Goal: Task Accomplishment & Management: Manage account settings

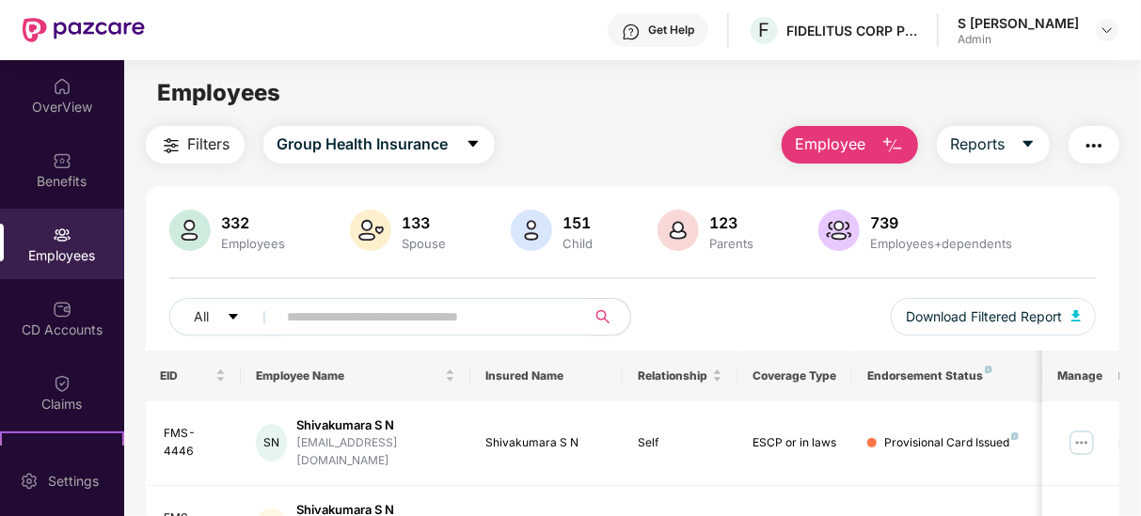
click at [358, 321] on input "text" at bounding box center [424, 317] width 273 height 28
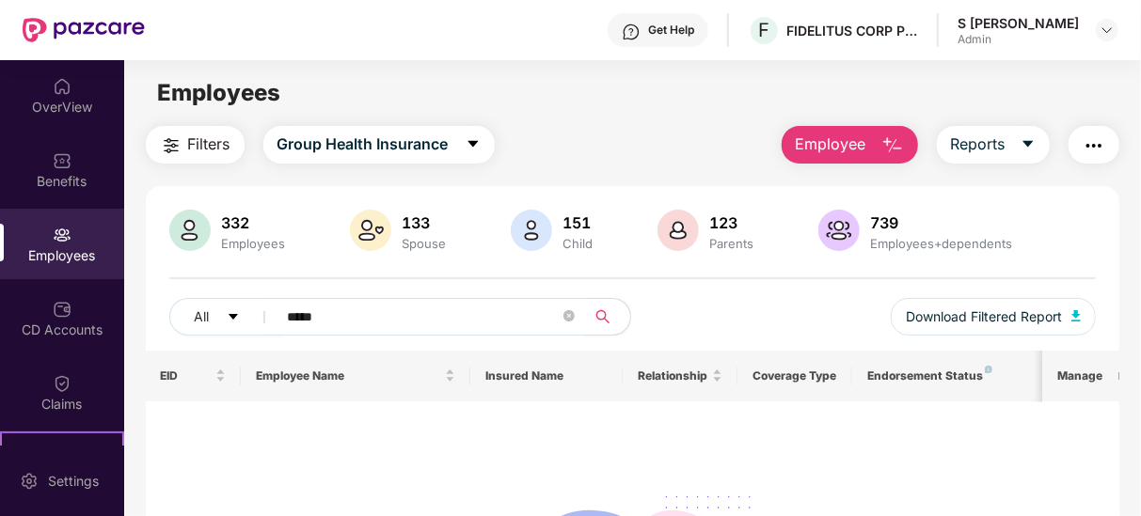
scroll to position [8, 0]
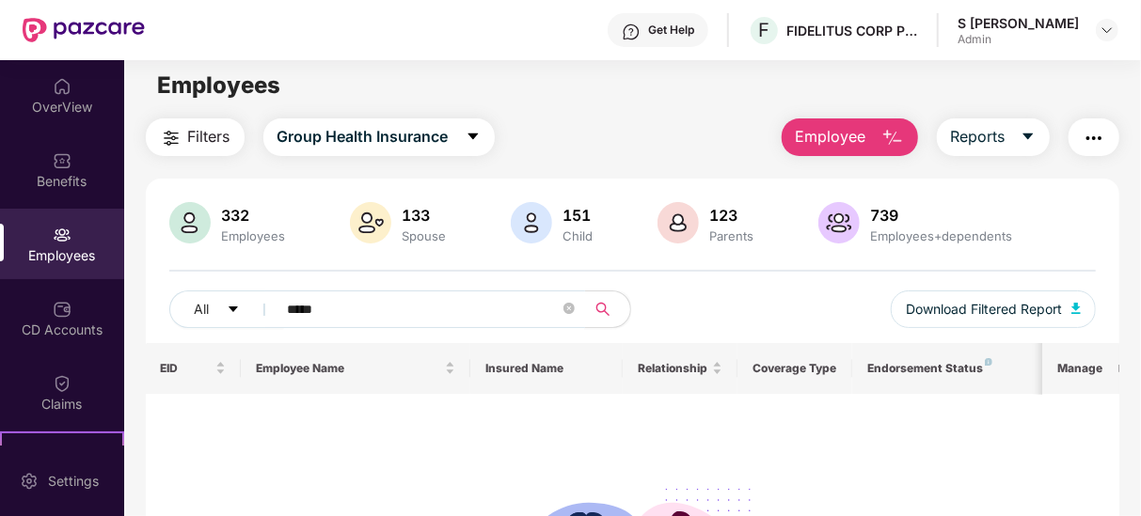
drag, startPoint x: 398, startPoint y: 316, endPoint x: 187, endPoint y: 279, distance: 213.9
click at [187, 279] on div "332 Employees 133 Spouse 151 Child [DEMOGRAPHIC_DATA] Parents 739 Employees+dep…" at bounding box center [633, 272] width 974 height 141
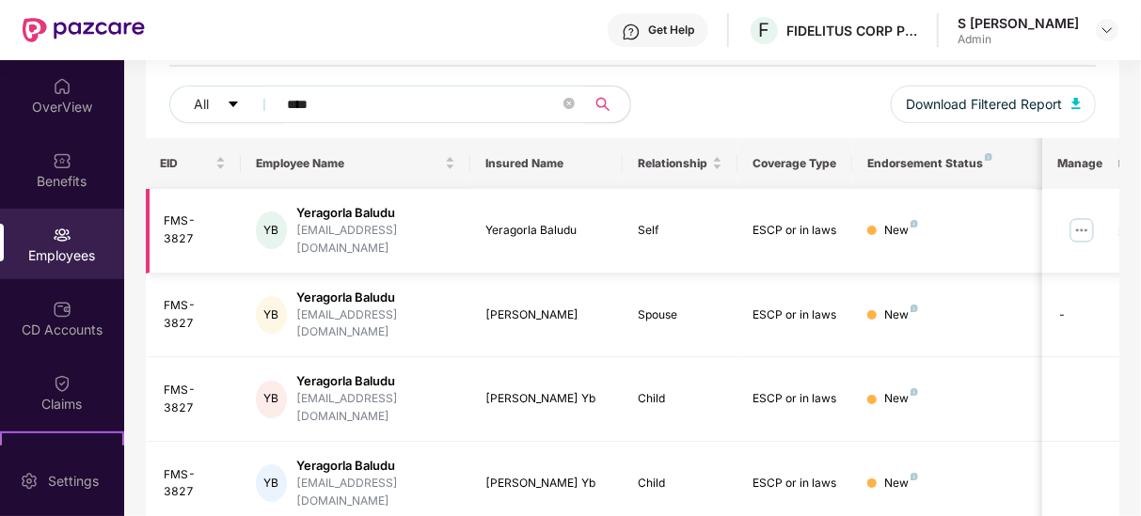
scroll to position [216, 0]
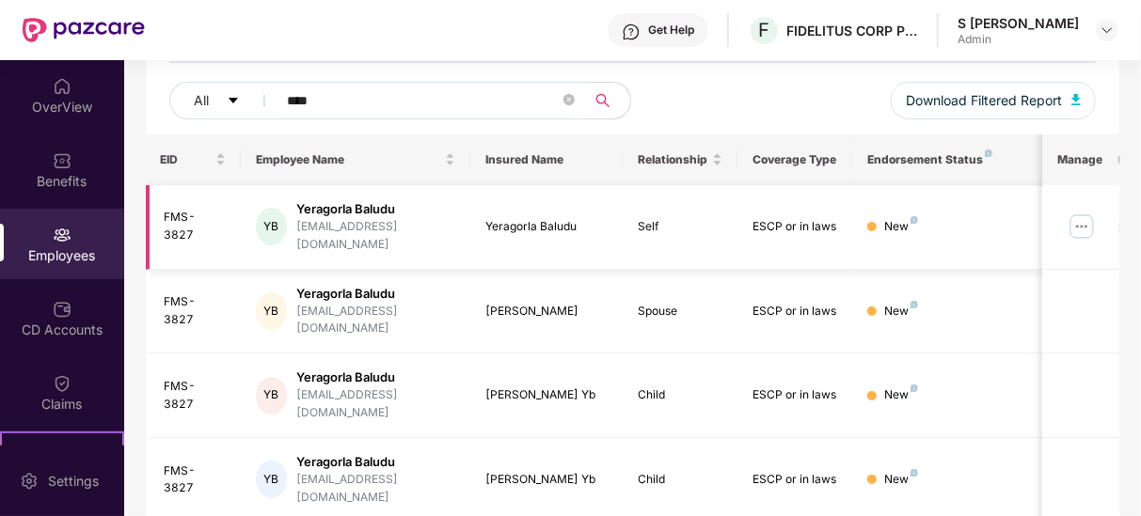
type input "****"
click at [1080, 215] on img at bounding box center [1082, 227] width 30 height 30
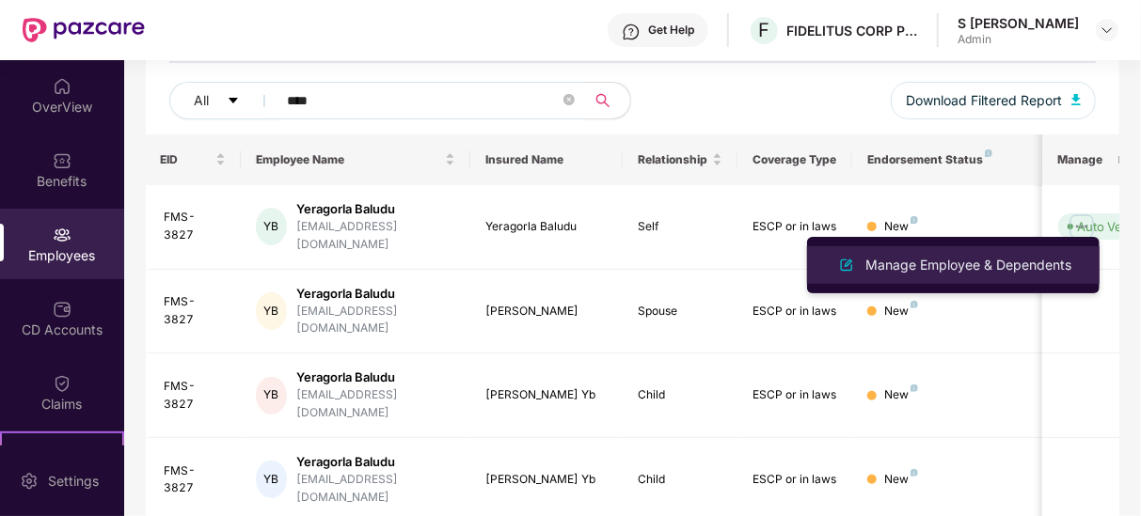
click at [1010, 257] on div "Manage Employee & Dependents" at bounding box center [969, 265] width 214 height 21
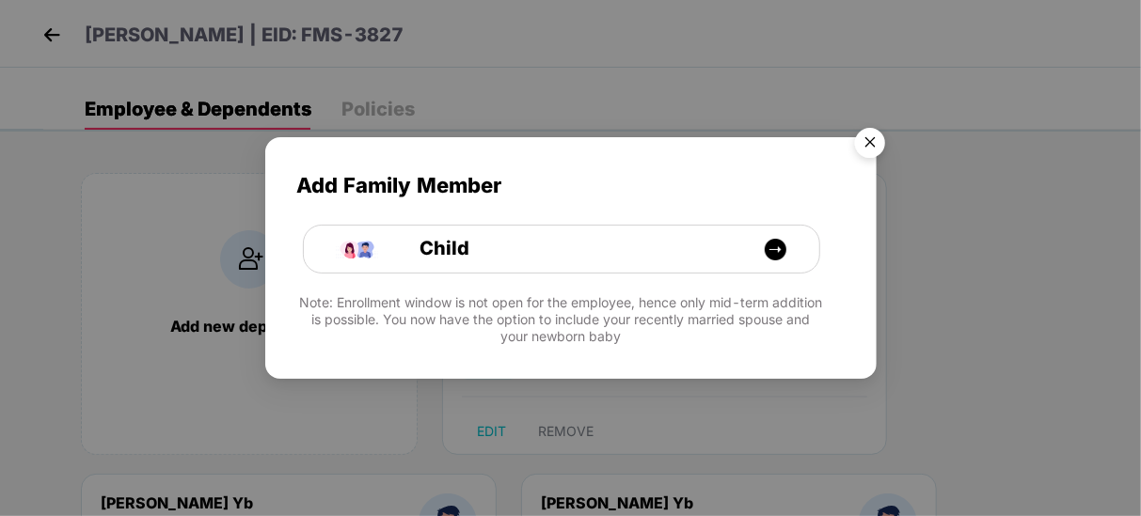
click at [866, 148] on img "Close" at bounding box center [870, 145] width 53 height 53
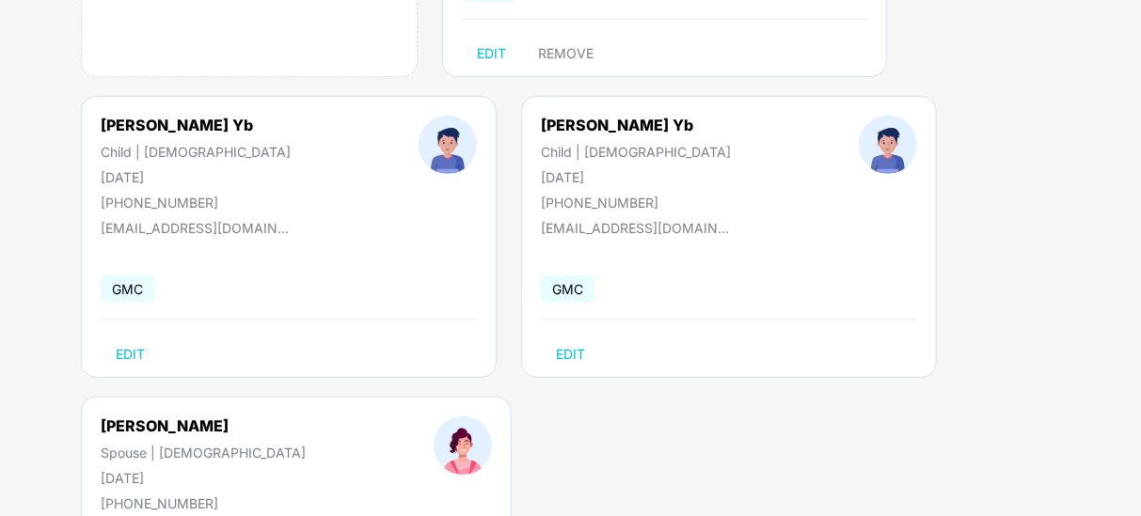
scroll to position [587, 0]
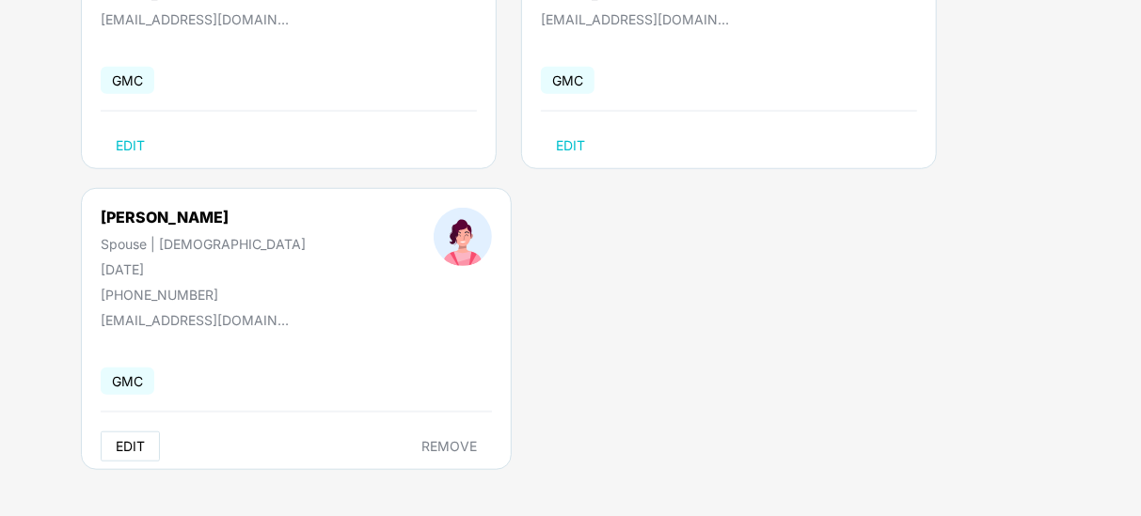
click at [135, 451] on span "EDIT" at bounding box center [130, 446] width 29 height 15
select select "******"
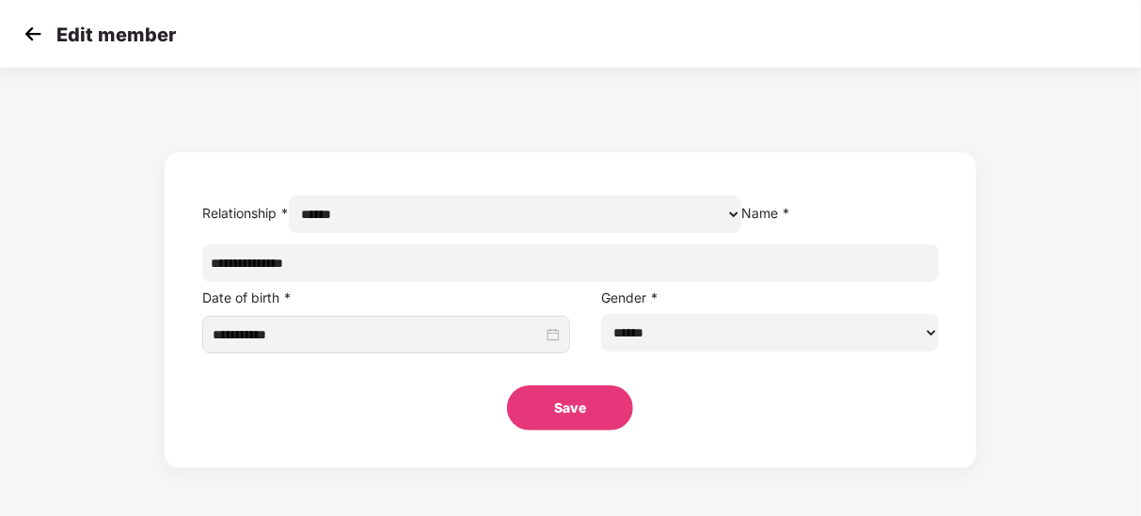
scroll to position [0, 0]
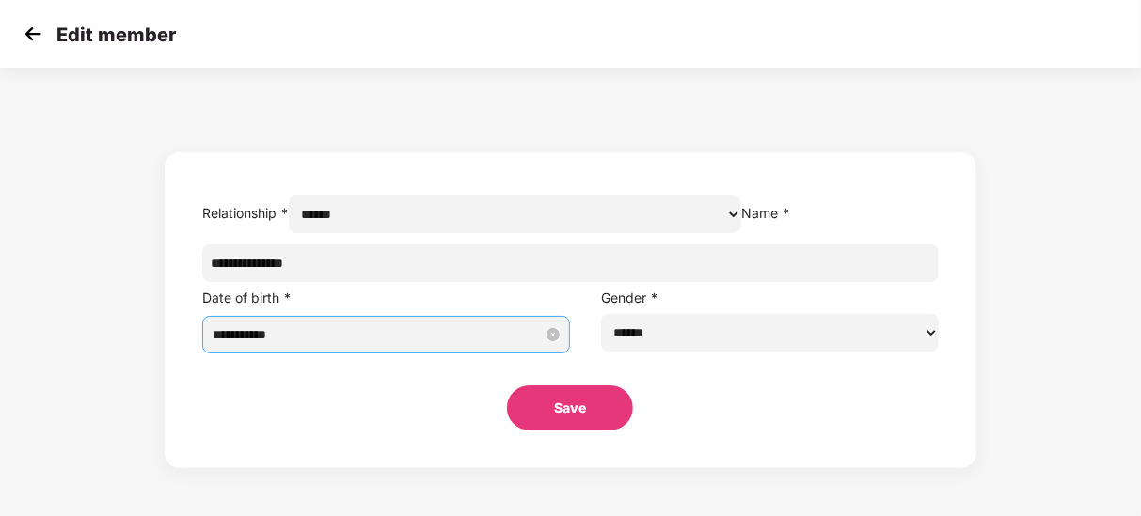
click at [408, 345] on input "**********" at bounding box center [378, 335] width 331 height 21
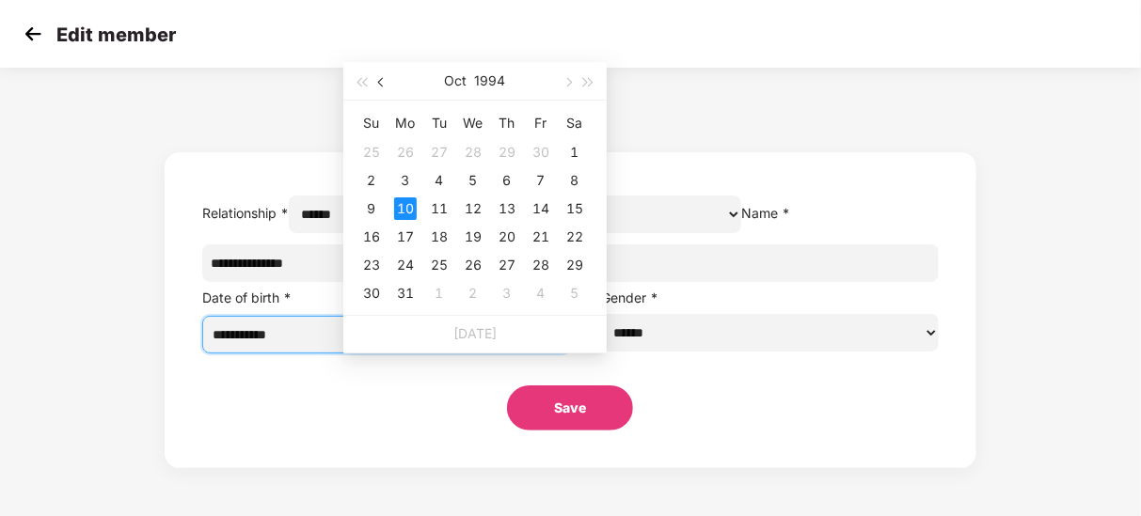
click at [376, 85] on button "button" at bounding box center [382, 81] width 21 height 38
click at [376, 86] on button "button" at bounding box center [382, 81] width 21 height 38
click at [381, 84] on span "button" at bounding box center [382, 82] width 9 height 9
type input "**********"
drag, startPoint x: 374, startPoint y: 206, endPoint x: 490, endPoint y: 290, distance: 142.8
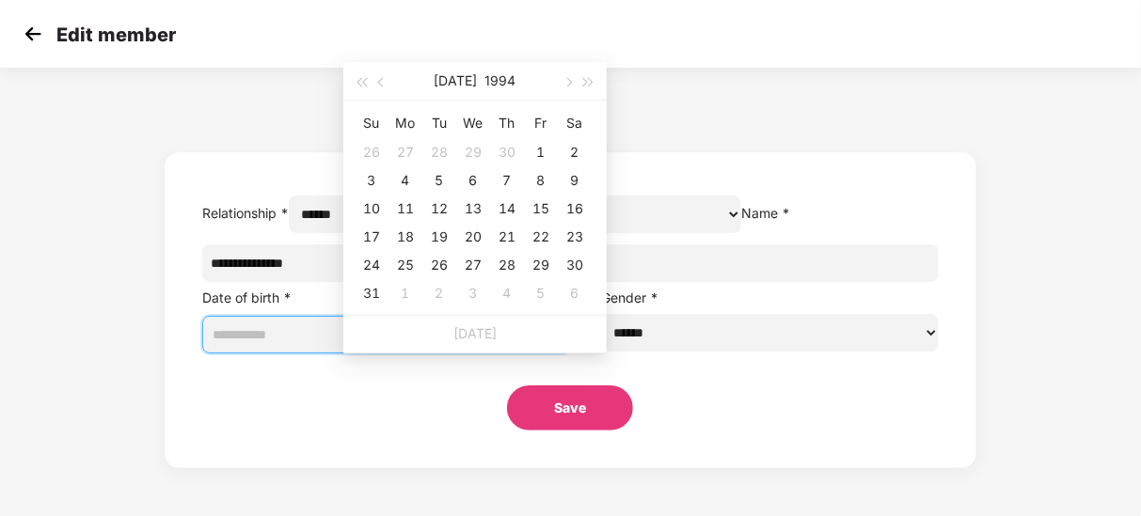
click at [373, 208] on div "10" at bounding box center [371, 209] width 23 height 23
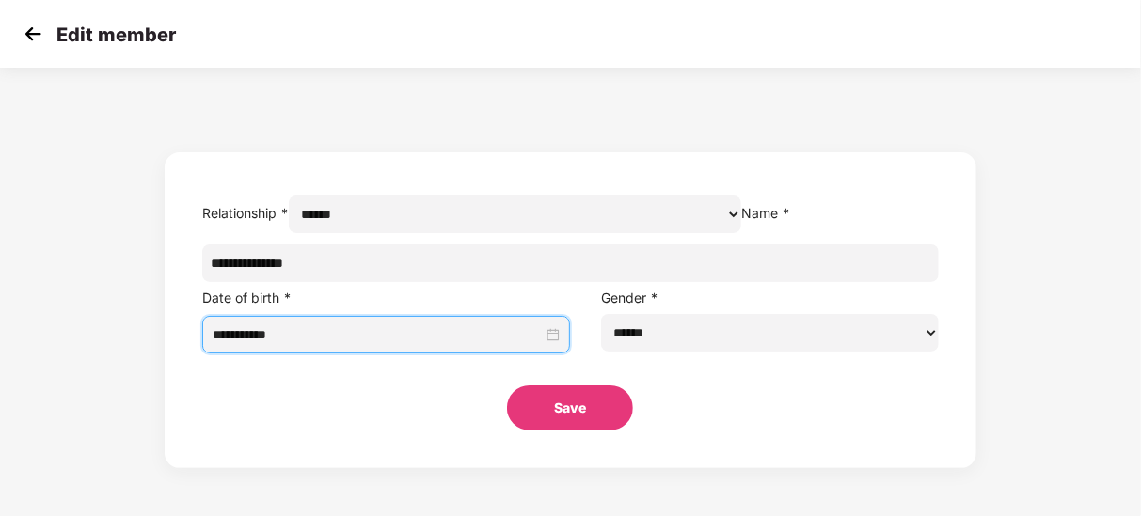
click at [564, 431] on button "Save" at bounding box center [570, 408] width 126 height 45
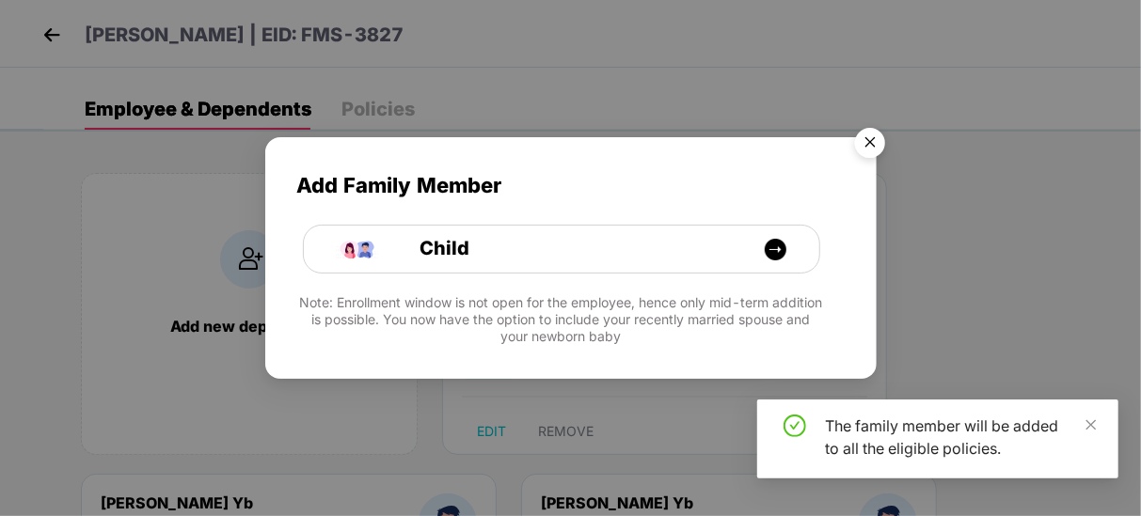
click at [873, 134] on img "Close" at bounding box center [870, 145] width 53 height 53
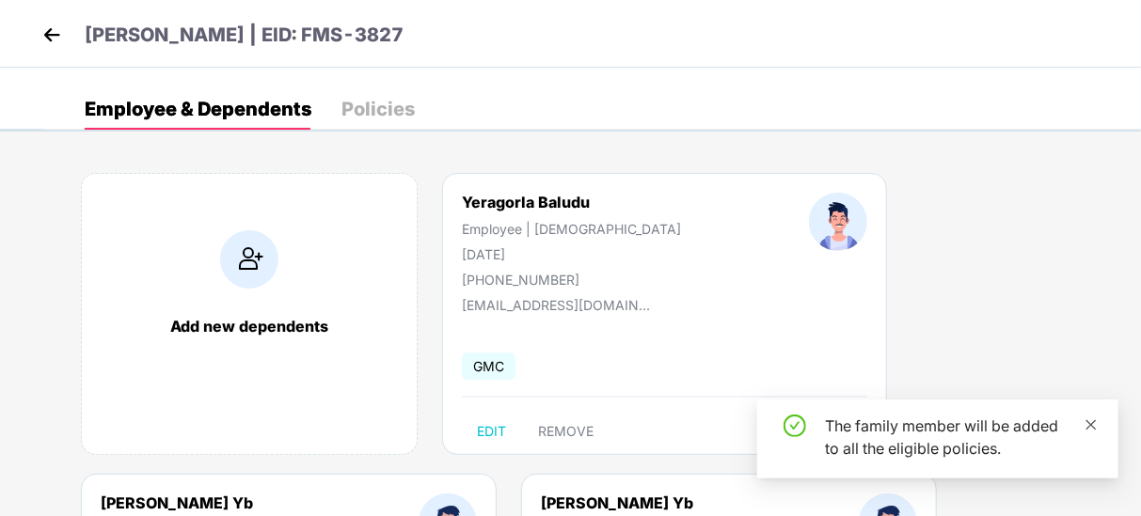
click at [1096, 427] on icon "close" at bounding box center [1091, 425] width 13 height 13
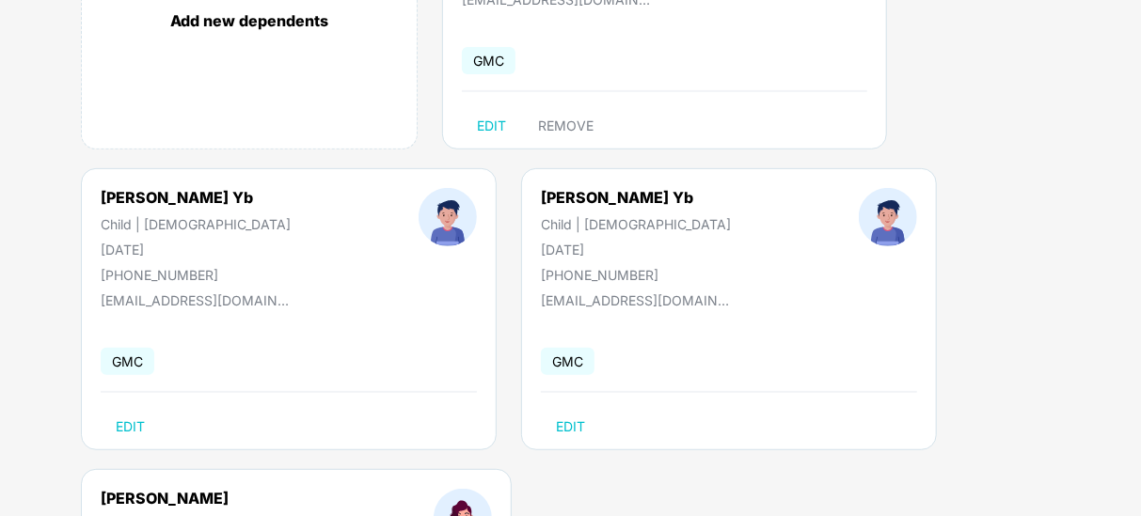
scroll to position [587, 0]
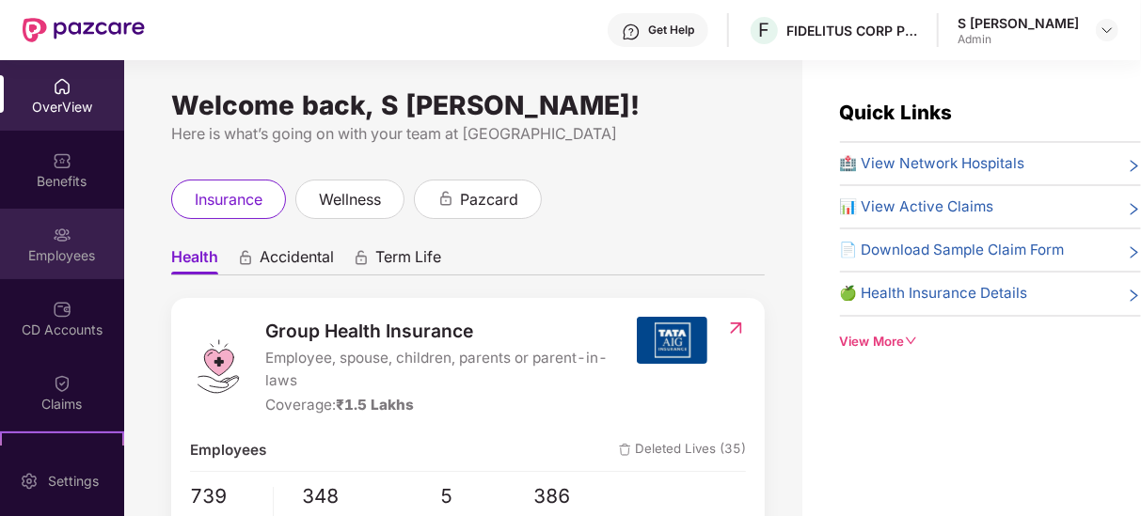
click at [83, 224] on div "Employees" at bounding box center [62, 244] width 124 height 71
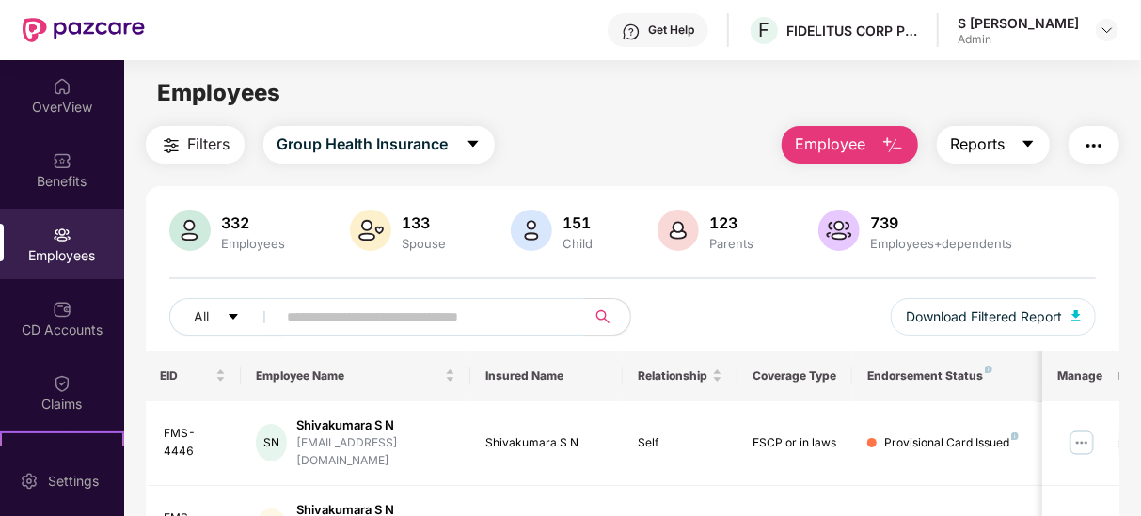
click at [996, 137] on span "Reports" at bounding box center [978, 145] width 55 height 24
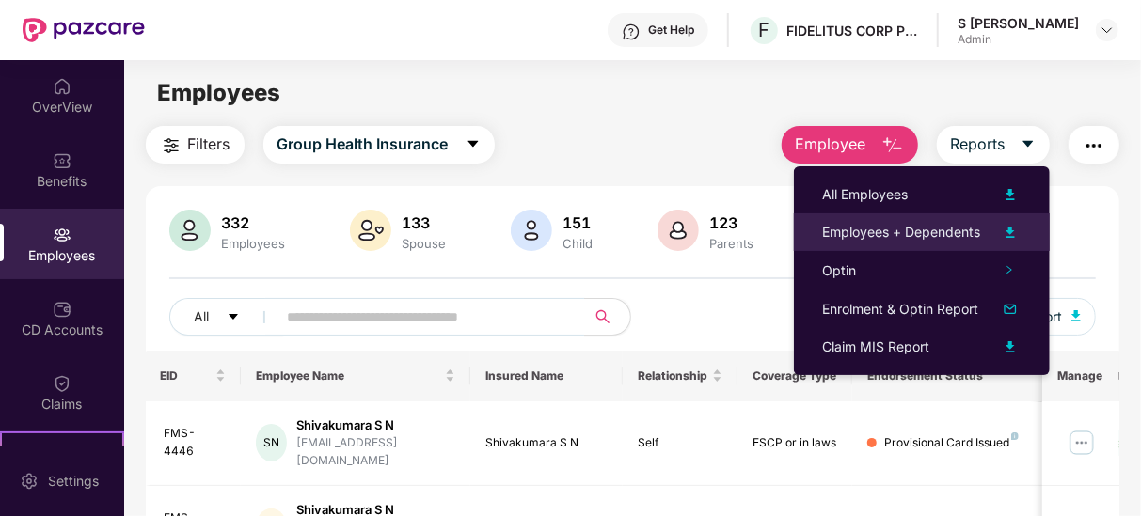
click at [962, 226] on div "Employees + Dependents" at bounding box center [901, 232] width 158 height 21
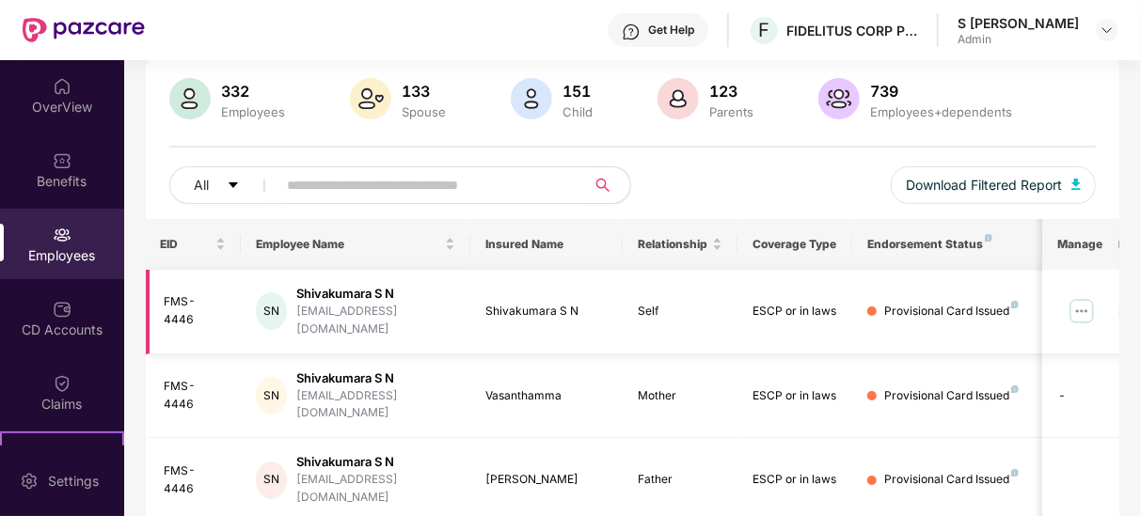
scroll to position [135, 0]
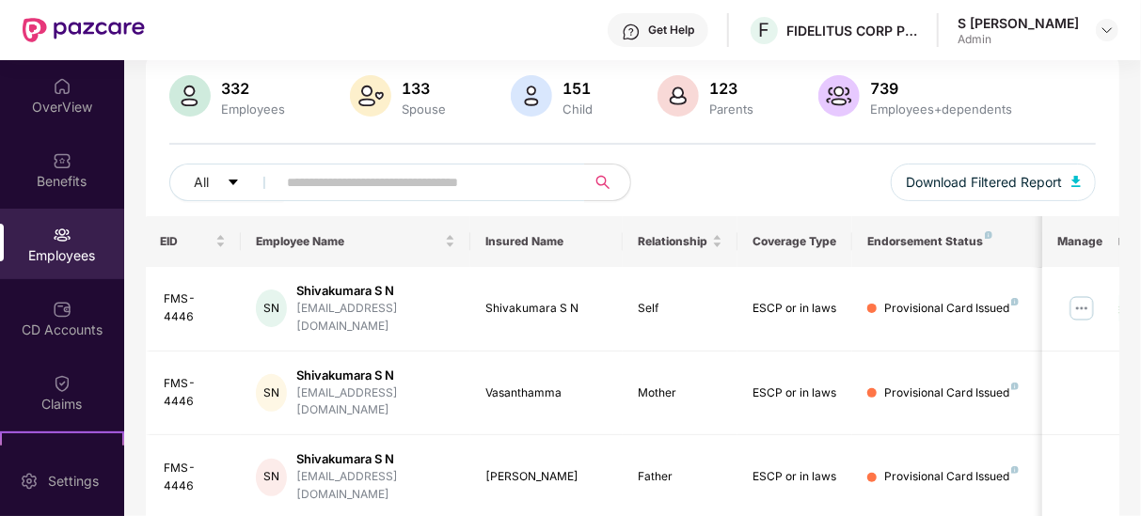
click at [1089, 109] on div "332 Employees 133 Spouse 151 Child [DEMOGRAPHIC_DATA] Parents 739 Employees+dep…" at bounding box center [632, 97] width 926 height 45
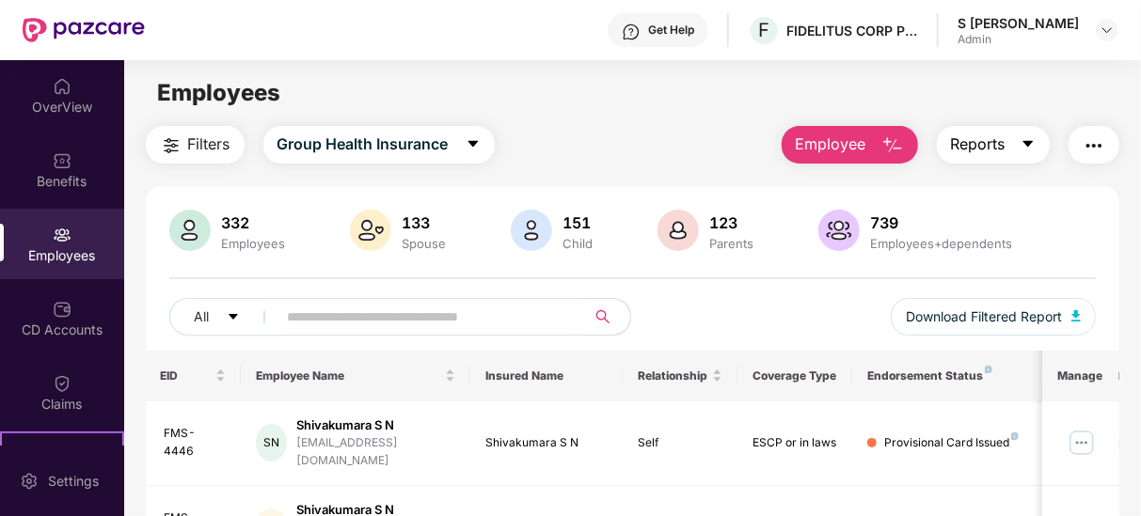
click at [1016, 135] on button "Reports" at bounding box center [993, 145] width 113 height 38
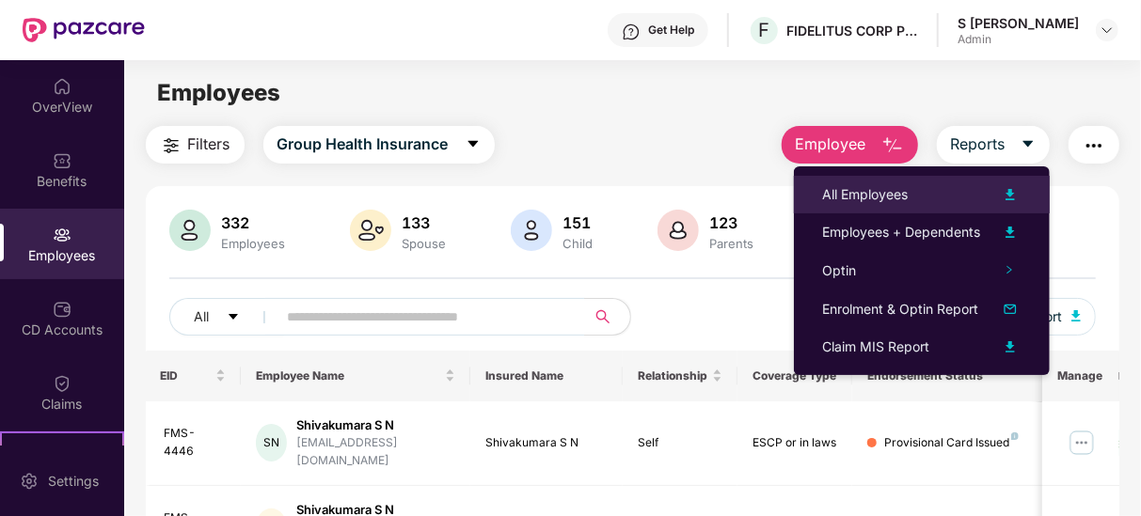
click at [939, 190] on div "All Employees" at bounding box center [921, 194] width 199 height 23
